Goal: Task Accomplishment & Management: Use online tool/utility

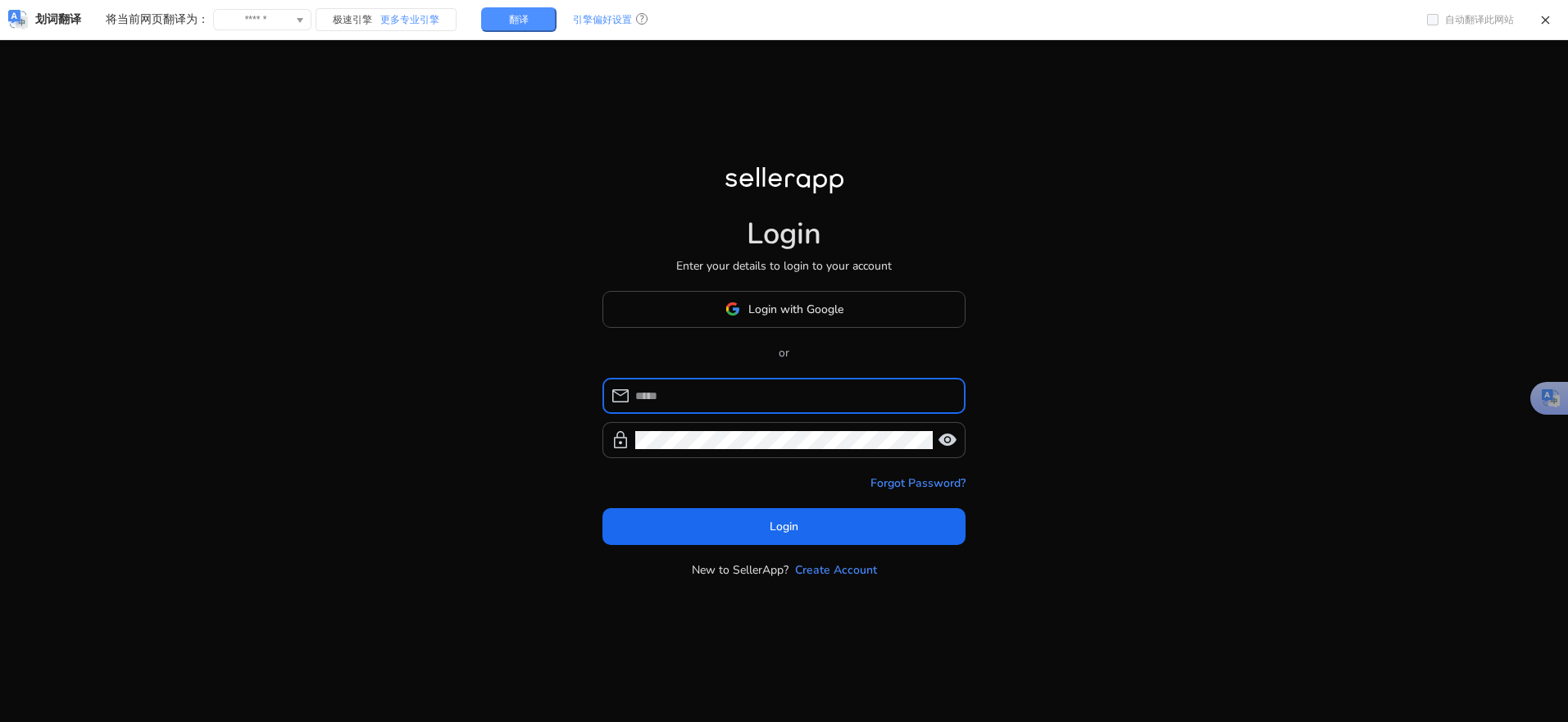
click at [801, 314] on span "Login with Google" at bounding box center [796, 309] width 95 height 17
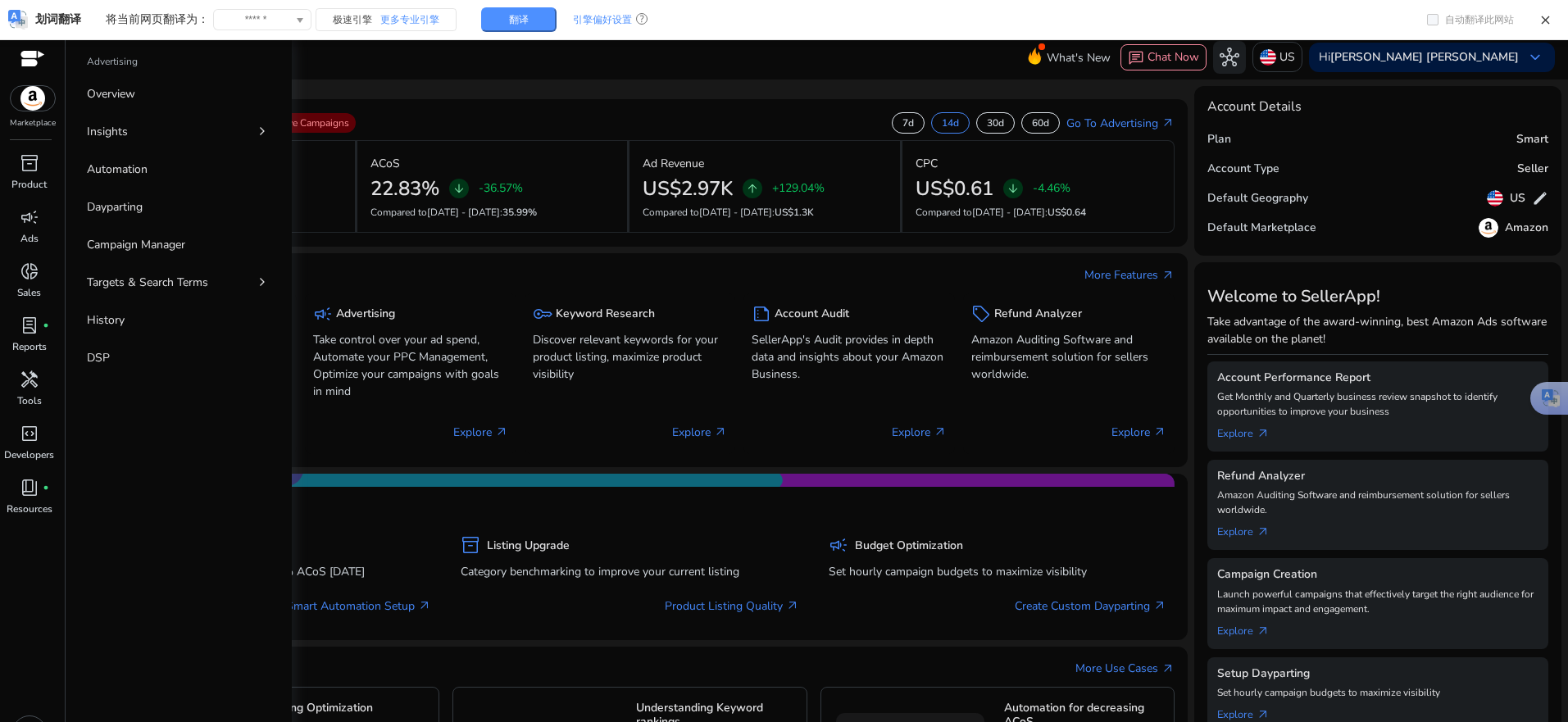
click at [169, 447] on div "Advertising Overview Insights chevron_right Automation Dayparting Campaign Mana…" at bounding box center [178, 395] width 227 height 722
click at [33, 175] on div "inventory_2" at bounding box center [29, 162] width 46 height 26
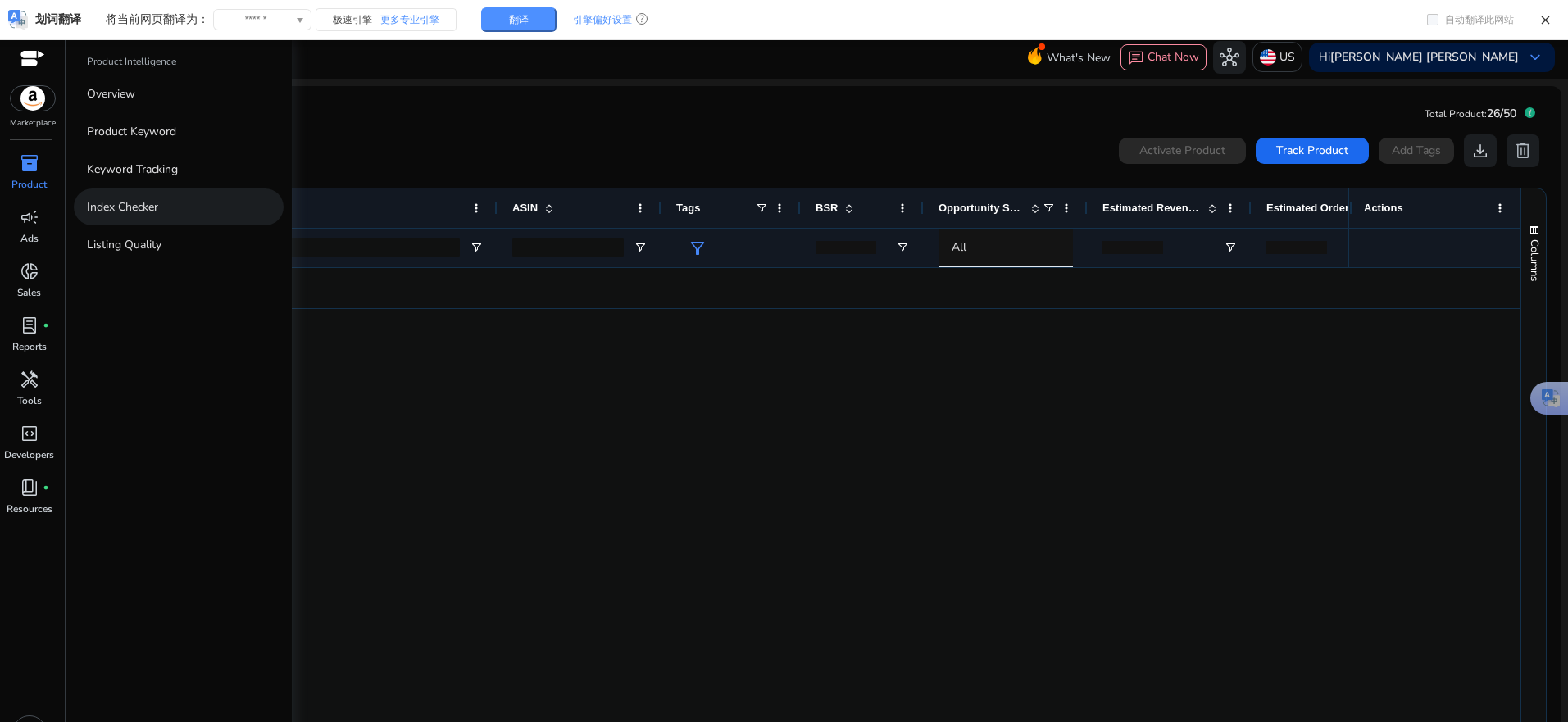
click at [152, 205] on p "Index Checker" at bounding box center [123, 207] width 72 height 17
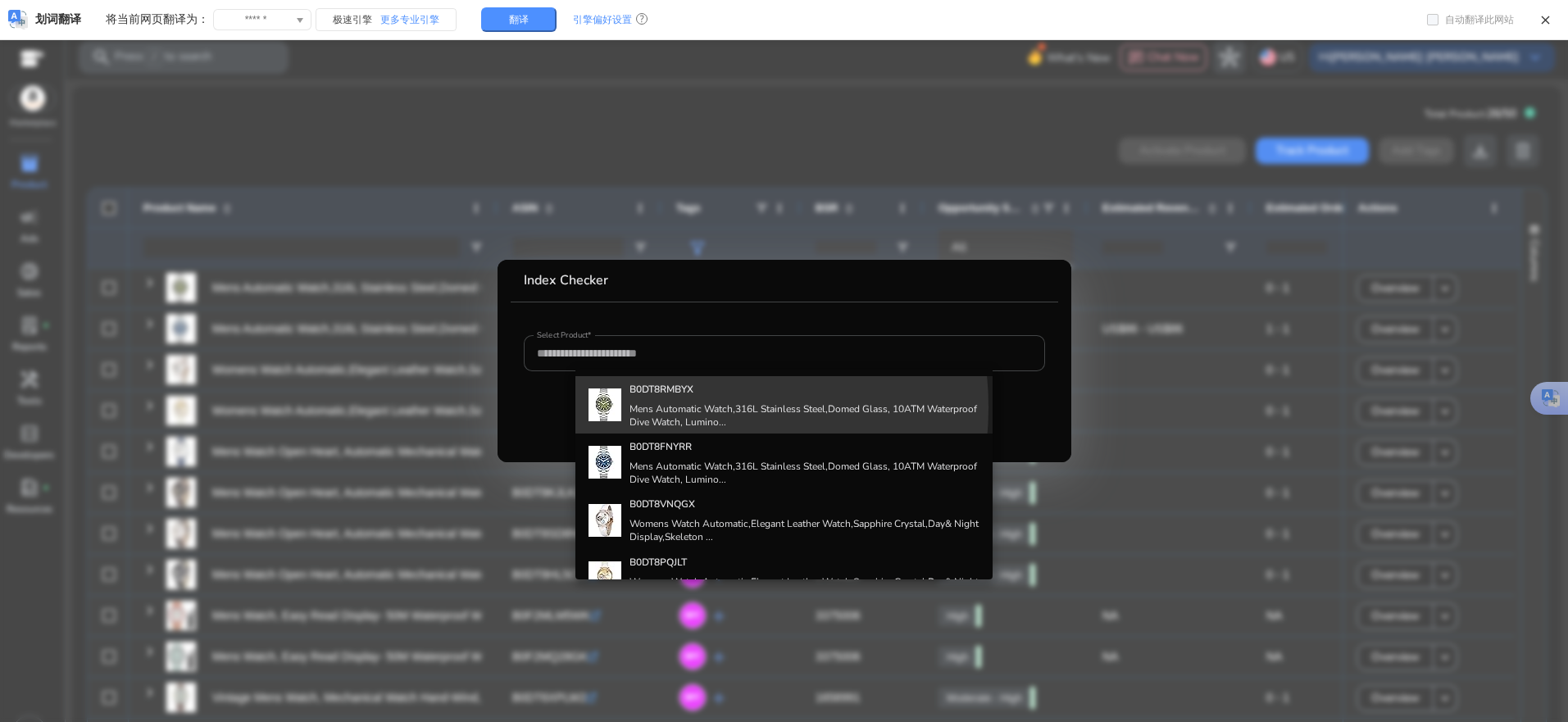
click at [661, 408] on h4 "Mens Automatic Watch,316L Stainless Steel,Domed Glass, 10ATM Waterproof Dive Wa…" at bounding box center [804, 415] width 350 height 26
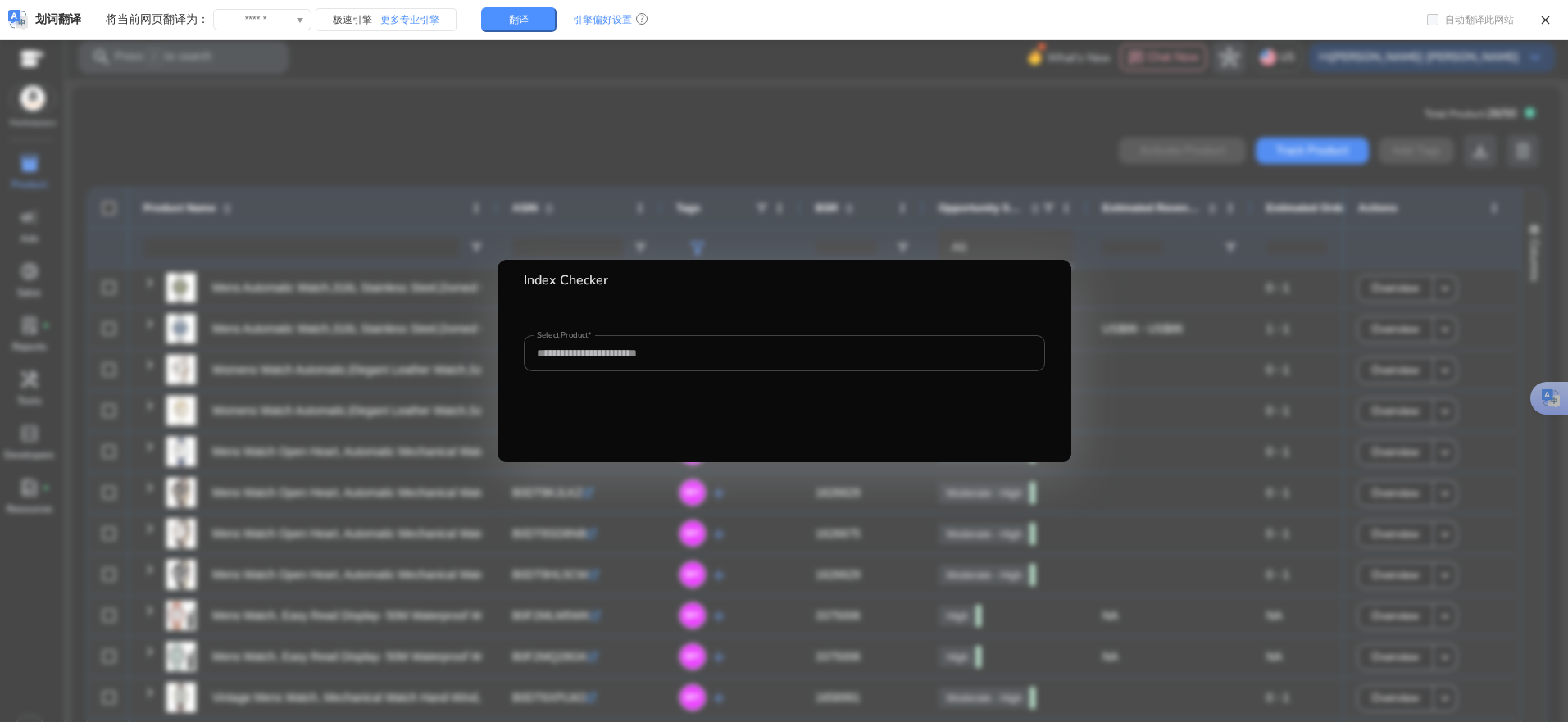
type input "**********"
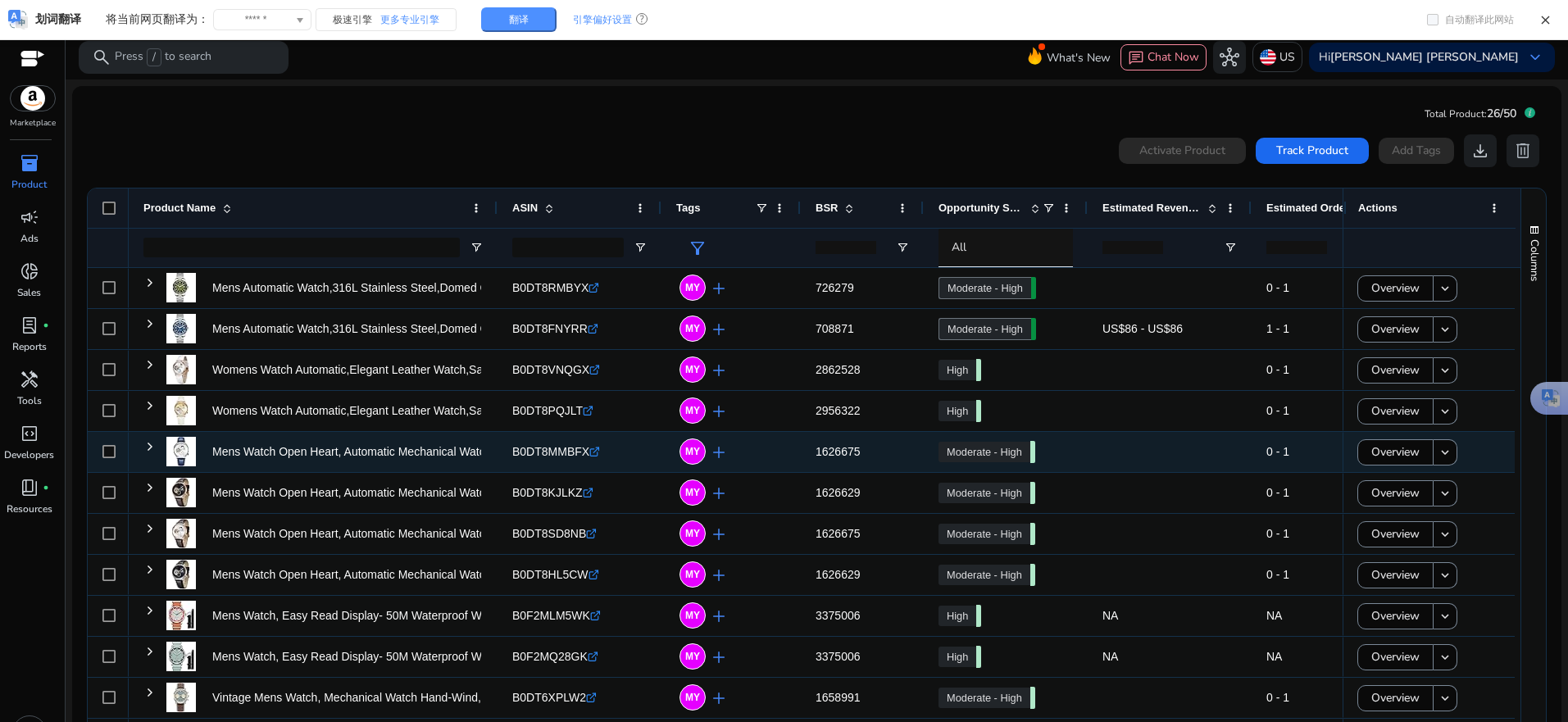
scroll to position [34, 0]
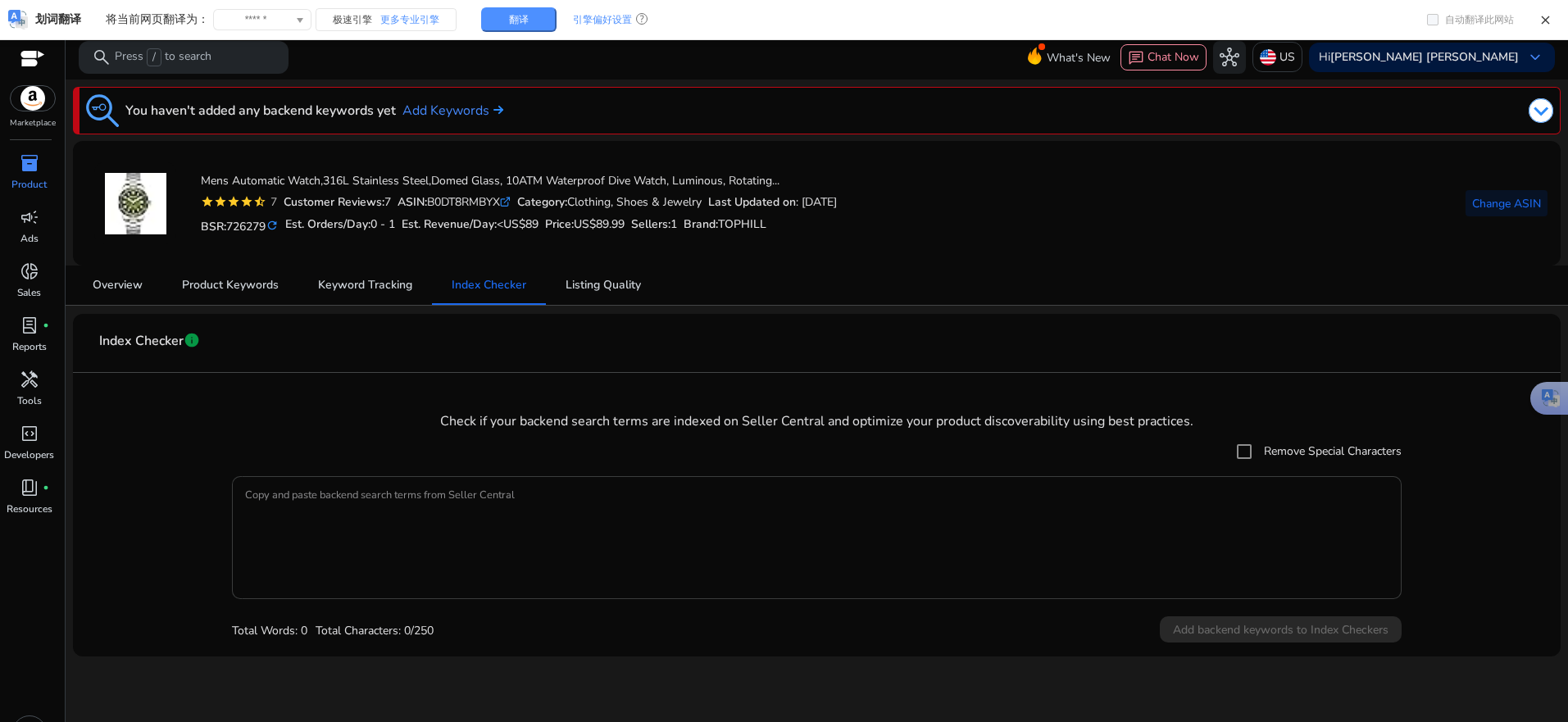
click at [322, 526] on textarea "Copy and paste backend search terms from Seller Central" at bounding box center [817, 537] width 1143 height 107
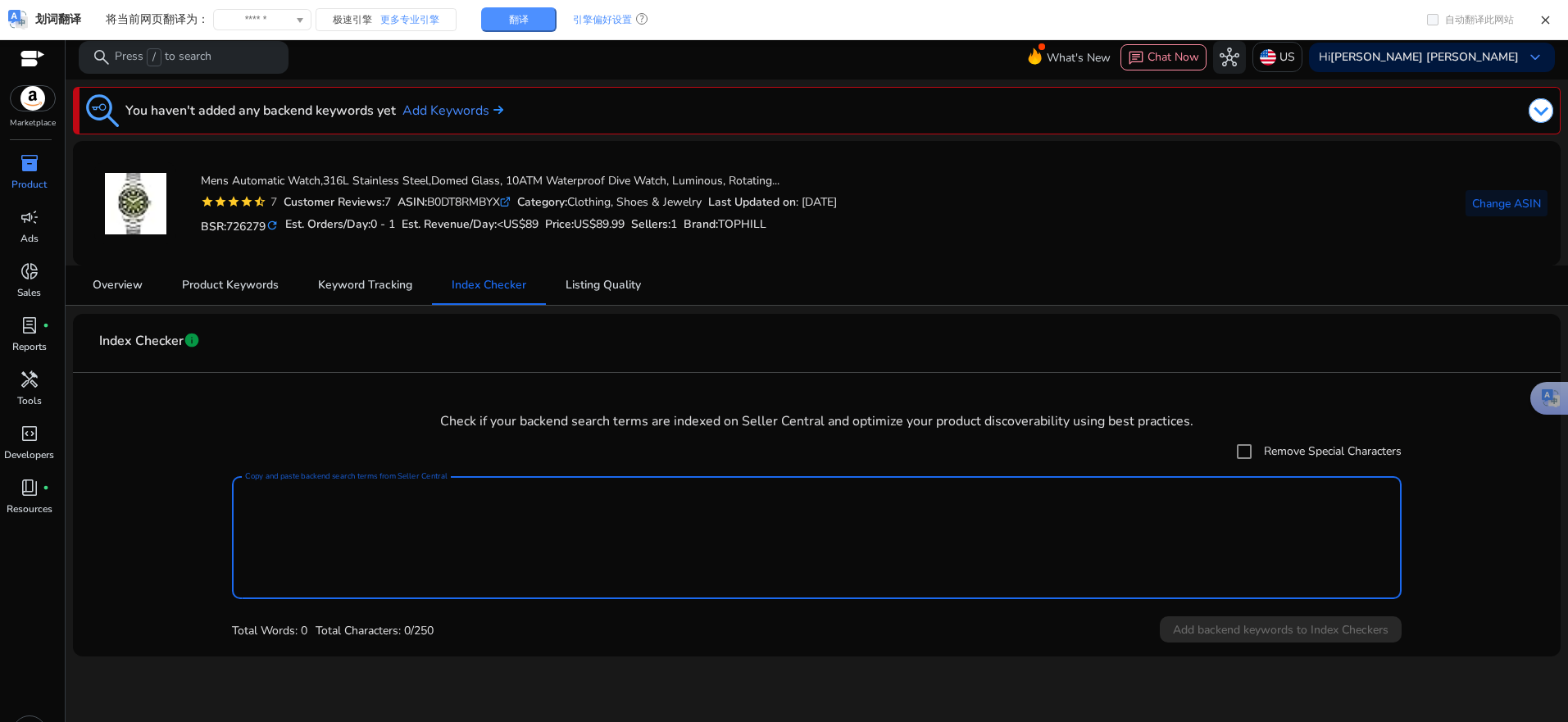
scroll to position [34, 0]
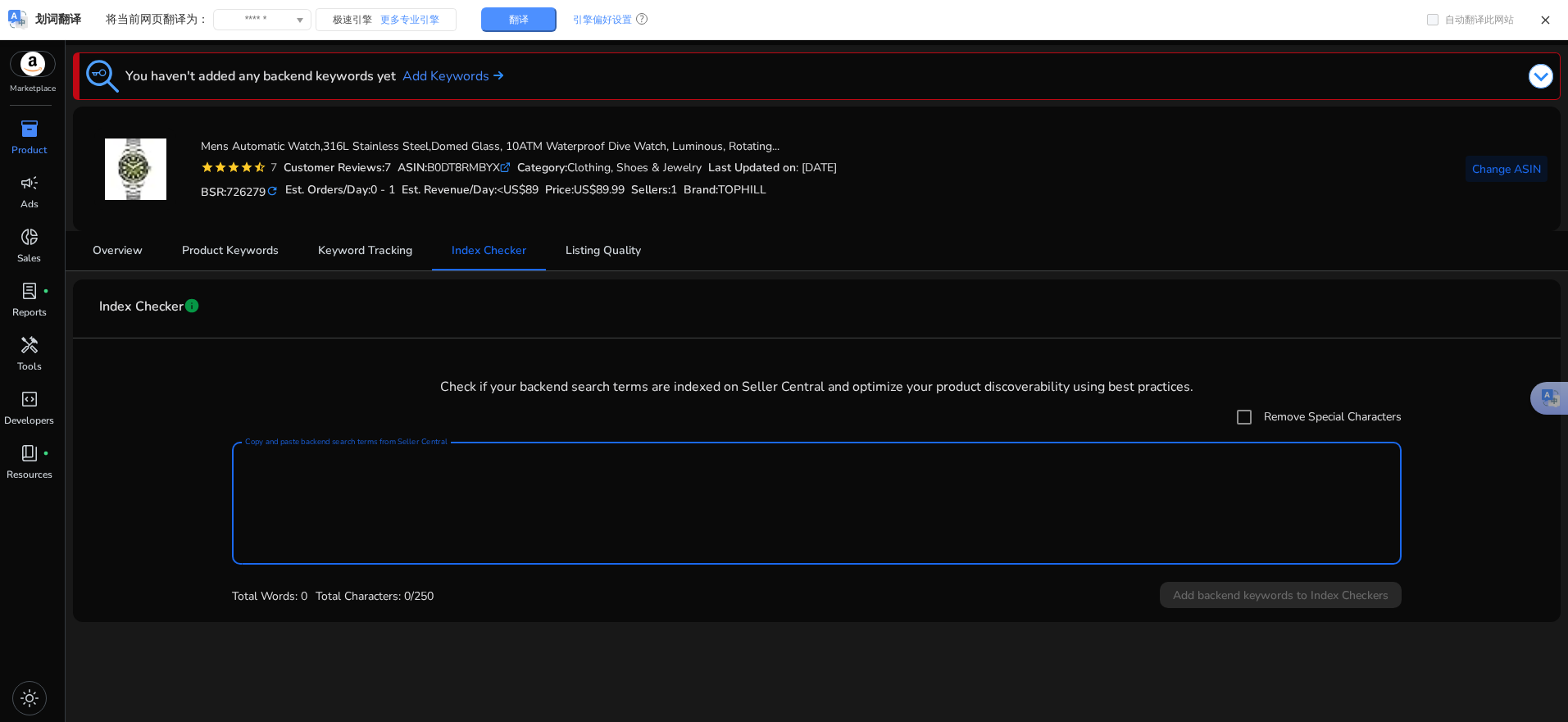
drag, startPoint x: 458, startPoint y: 463, endPoint x: 450, endPoint y: 469, distance: 10.0
click at [454, 466] on textarea "Copy and paste backend search terms from Seller Central" at bounding box center [817, 503] width 1143 height 107
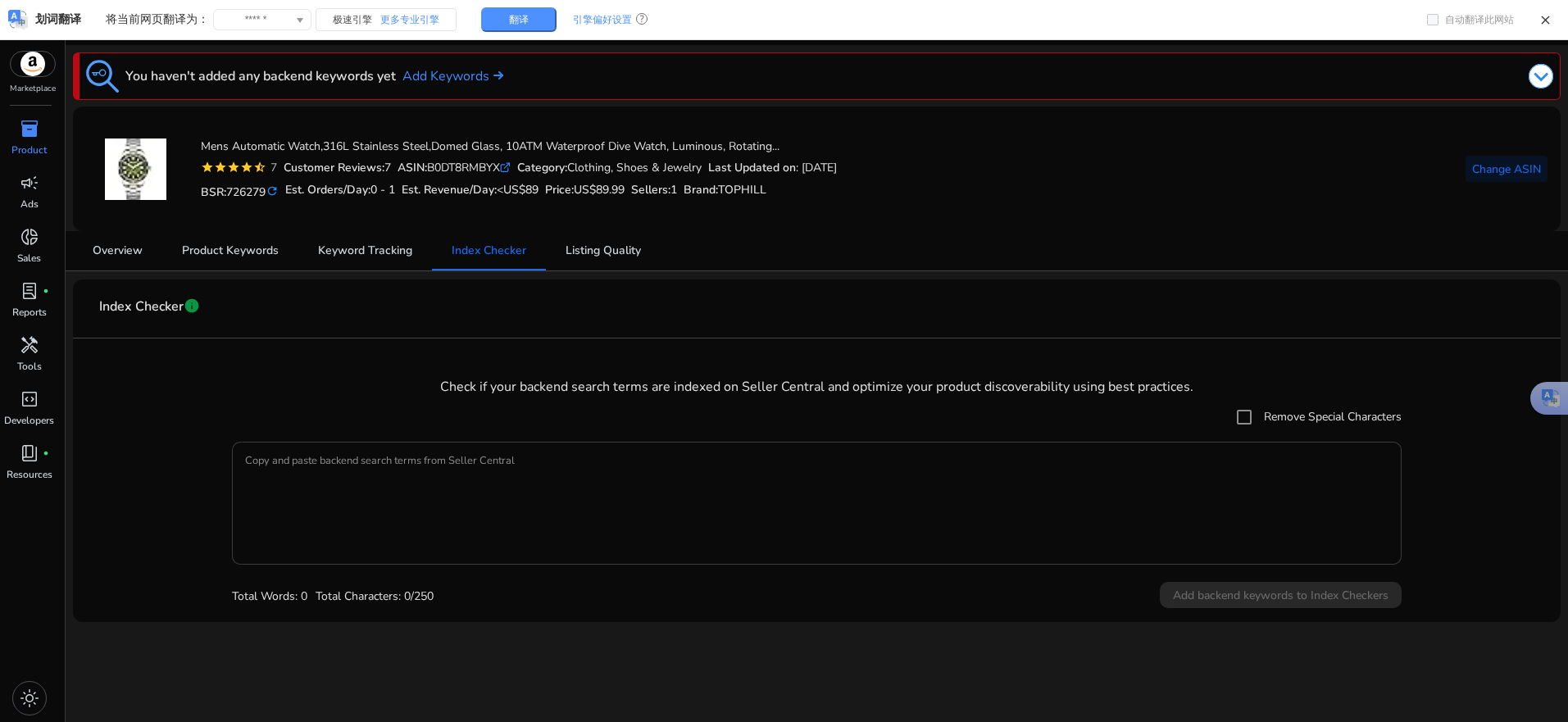
click at [460, 491] on textarea "Copy and paste backend search terms from Seller Central" at bounding box center [817, 503] width 1143 height 107
